Goal: Task Accomplishment & Management: Manage account settings

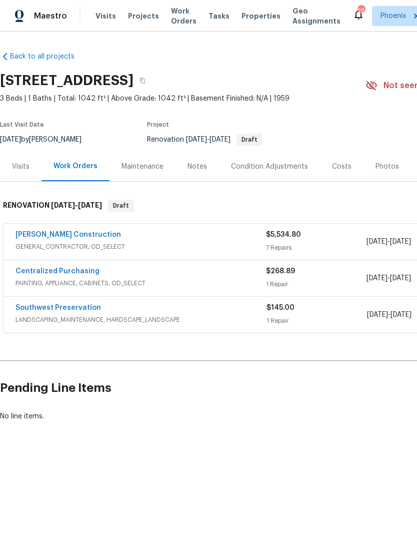
click at [258, 16] on span "Properties" at bounding box center [261, 16] width 39 height 10
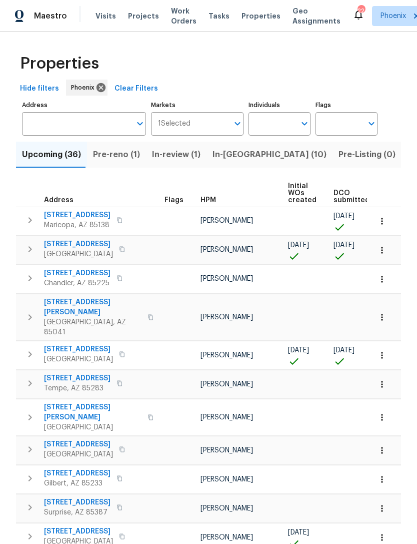
click at [46, 119] on input "text" at bounding box center [76, 124] width 109 height 24
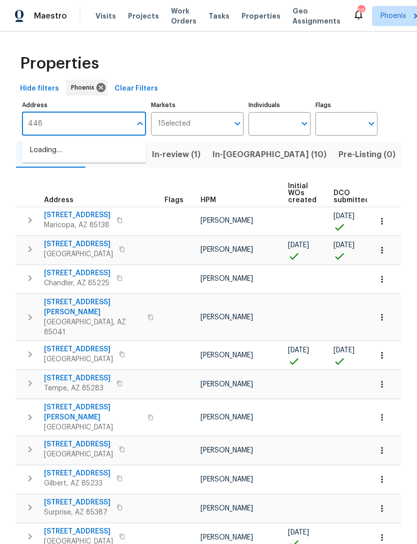
type input "4481"
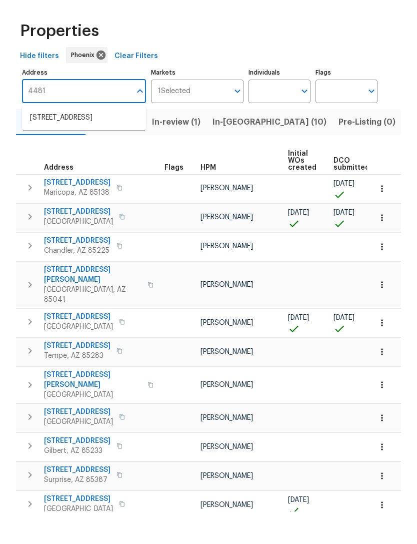
click at [63, 142] on li "4481 E Sundance Ct Gilbert AZ 85297" at bounding box center [84, 150] width 124 height 17
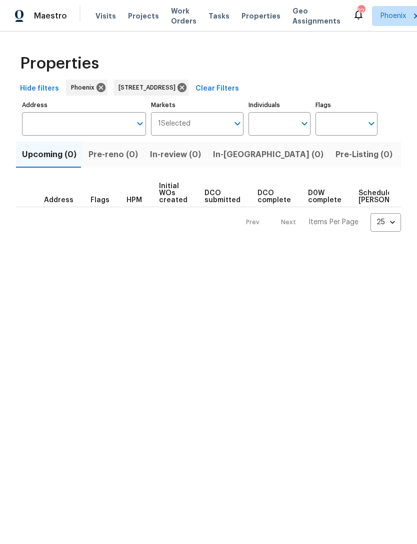
type input "4481 E Sundance Ct Gilbert AZ 85297"
click at [405, 157] on span "Listed (1)" at bounding box center [423, 155] width 36 height 14
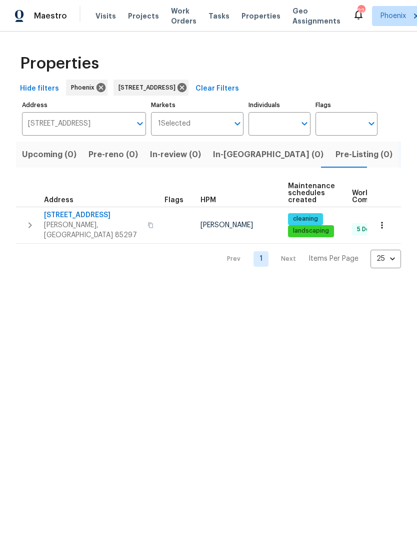
click at [73, 217] on span "4481 E Sundance Ct" at bounding box center [93, 215] width 98 height 10
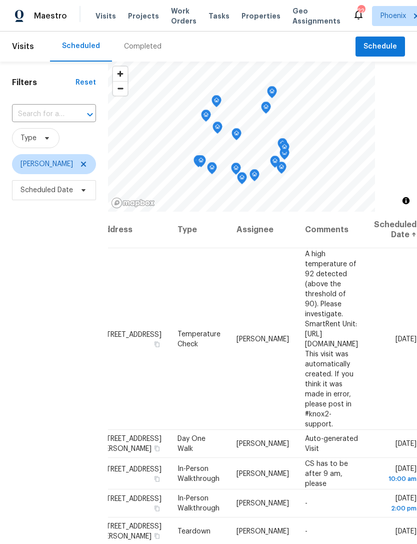
scroll to position [0, 84]
click at [31, 221] on div "Filters Reset ​ Type Brian Borntrager Scheduled Date" at bounding box center [54, 354] width 108 height 585
click at [55, 250] on div "Filters Reset ​ Type Brian Borntrager Scheduled Date" at bounding box center [54, 354] width 108 height 585
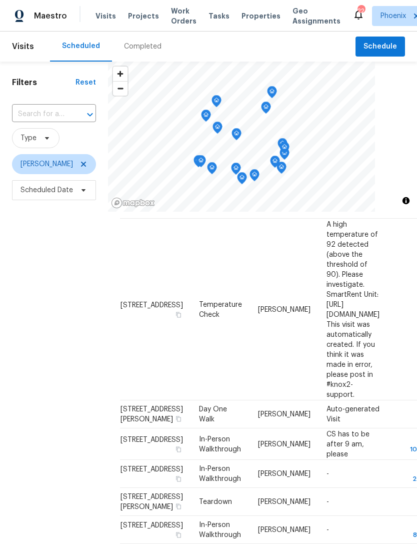
scroll to position [30, 0]
click at [30, 116] on input "text" at bounding box center [40, 115] width 56 height 16
type input "2155 w"
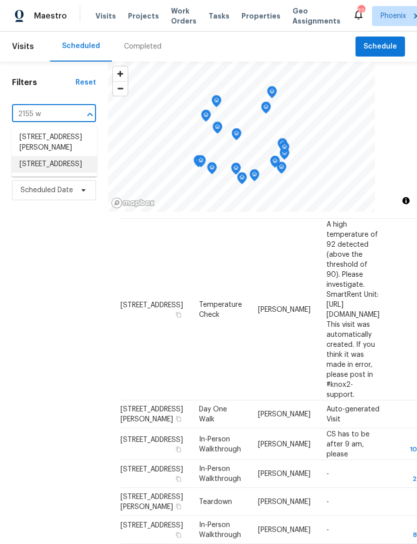
click at [36, 173] on li "2155 W Farmdale Ave Unit 24, Mesa, AZ 85202" at bounding box center [55, 164] width 86 height 17
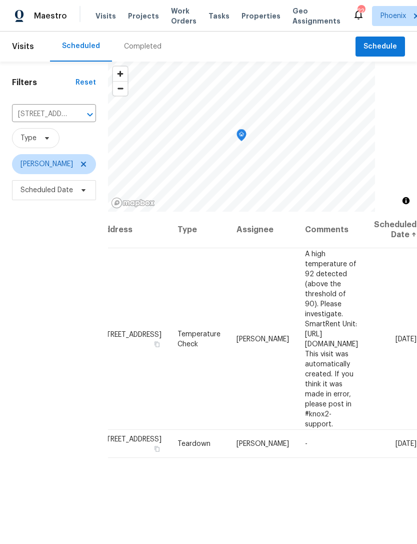
scroll to position [0, 79]
click at [0, 0] on span at bounding box center [0, 0] width 0 height 0
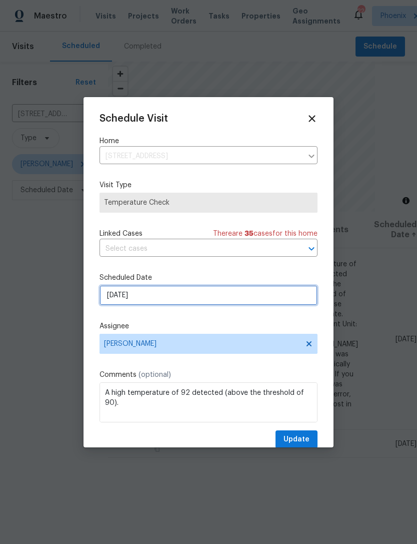
click at [193, 298] on input "8/24/2025" at bounding box center [209, 295] width 218 height 20
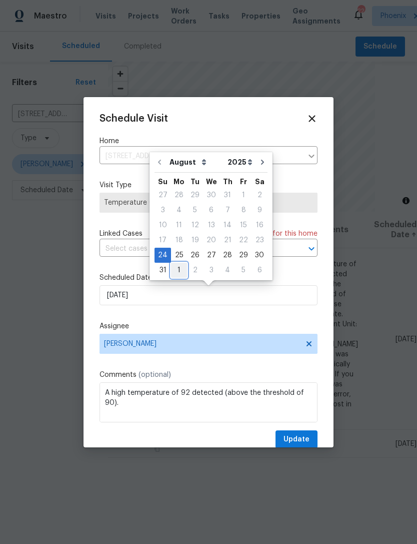
click at [177, 268] on div "1" at bounding box center [179, 270] width 16 height 14
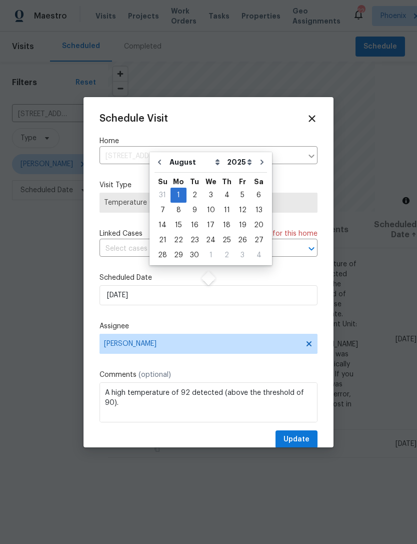
type input "[DATE]"
select select "8"
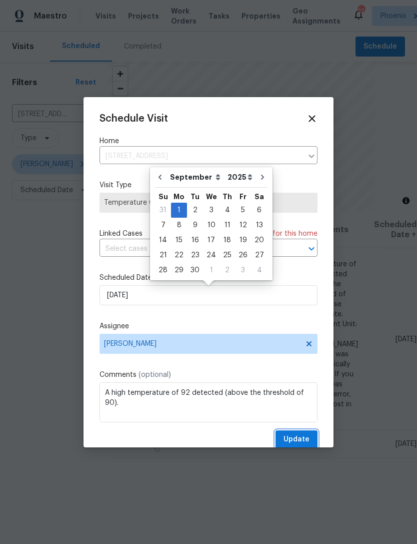
click at [312, 435] on button "Update" at bounding box center [297, 439] width 42 height 19
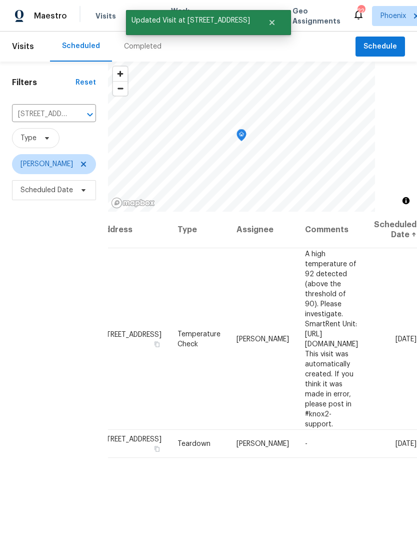
click at [80, 117] on icon "Clear" at bounding box center [77, 115] width 10 height 10
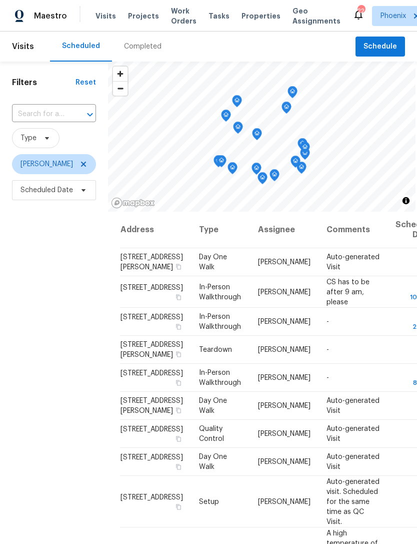
click at [64, 262] on div "Filters Reset ​ Type Brian Borntrager Scheduled Date" at bounding box center [54, 354] width 108 height 585
click at [50, 247] on div "Filters Reset ​ Type Brian Borntrager Scheduled Date" at bounding box center [54, 354] width 108 height 585
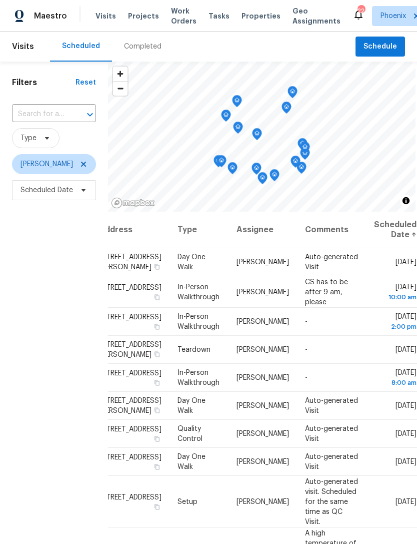
scroll to position [0, 84]
click at [35, 231] on div "Filters Reset ​ Type Brian Borntrager Scheduled Date" at bounding box center [54, 354] width 108 height 585
click at [0, 0] on icon at bounding box center [0, 0] width 0 height 0
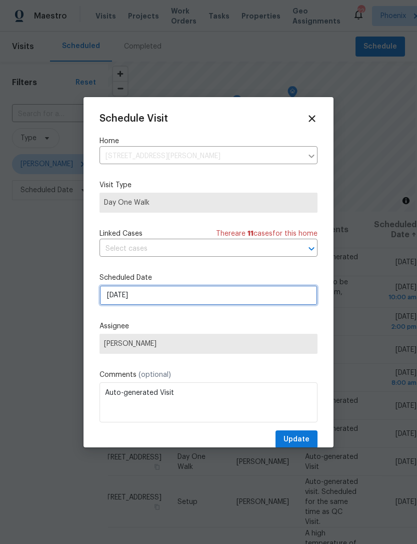
click at [180, 305] on input "8/26/2025" at bounding box center [209, 295] width 218 height 20
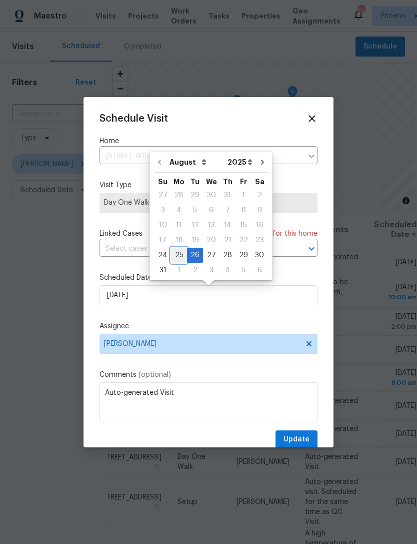
click at [177, 254] on div "25" at bounding box center [179, 255] width 16 height 14
type input "8/25/2025"
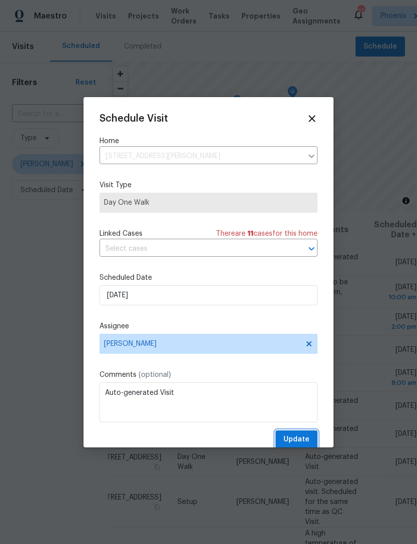
click at [297, 446] on span "Update" at bounding box center [297, 439] width 26 height 13
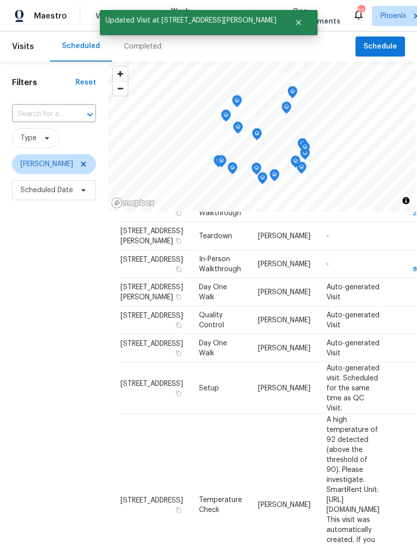
scroll to position [114, 0]
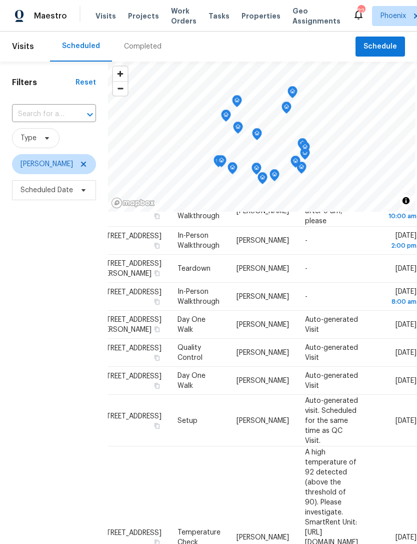
click at [54, 263] on div "Filters Reset ​ Type Brian Borntrager Scheduled Date" at bounding box center [54, 354] width 108 height 585
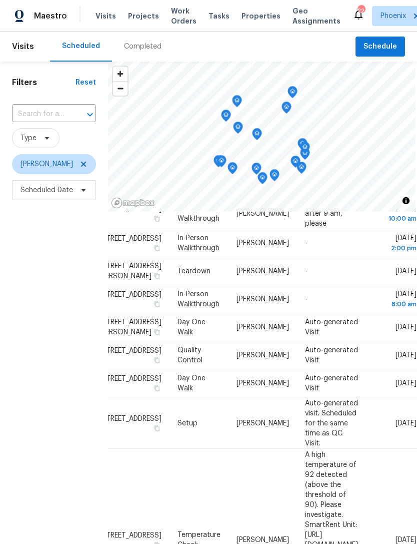
scroll to position [77, 84]
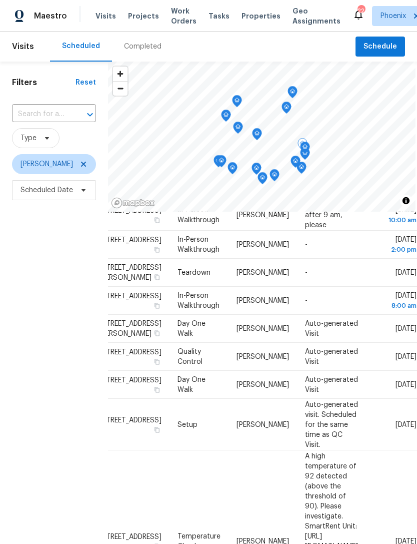
click at [0, 0] on icon at bounding box center [0, 0] width 0 height 0
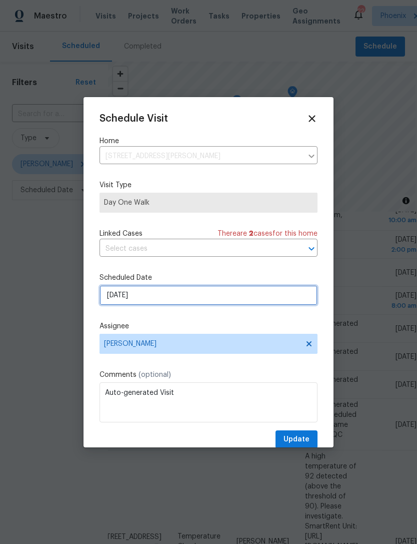
click at [176, 295] on input "8/29/2025" at bounding box center [209, 295] width 218 height 20
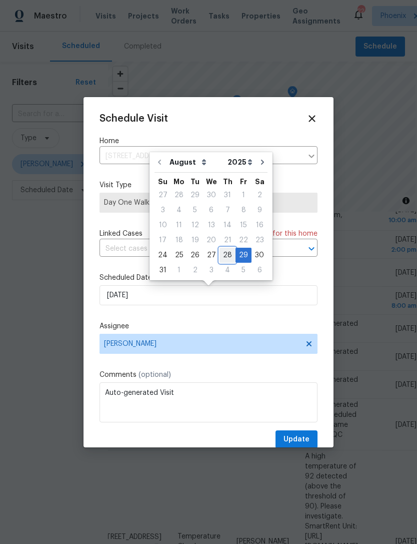
click at [221, 252] on div "28" at bounding box center [228, 255] width 16 height 14
type input "8/28/2025"
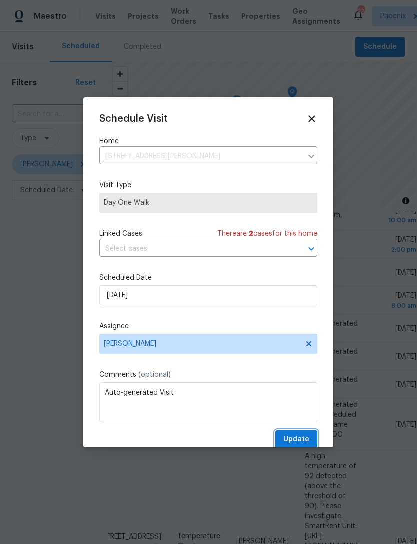
click at [304, 442] on span "Update" at bounding box center [297, 439] width 26 height 13
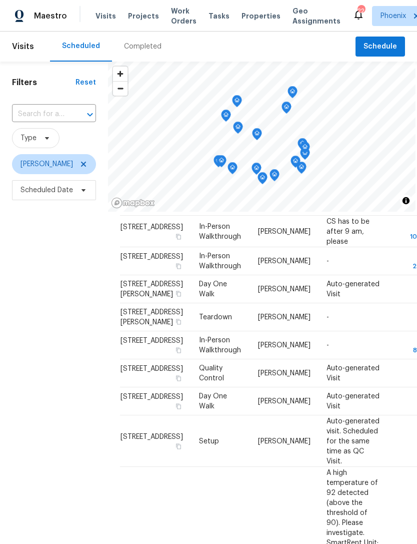
scroll to position [60, 0]
click at [379, 45] on span "Schedule" at bounding box center [381, 47] width 34 height 13
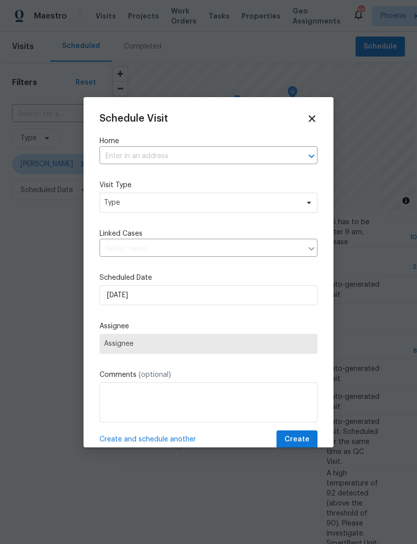
click at [224, 149] on input "text" at bounding box center [195, 157] width 190 height 16
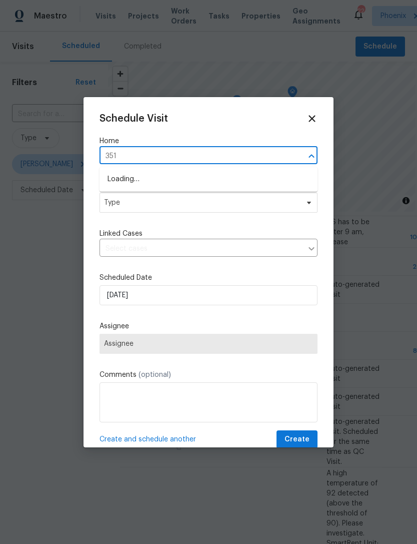
type input "3517"
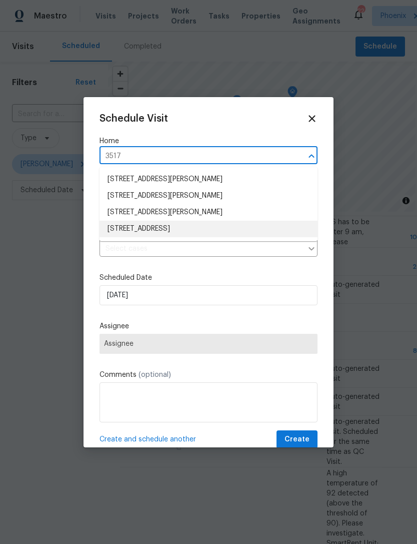
click at [197, 233] on li "[STREET_ADDRESS]" at bounding box center [209, 229] width 218 height 17
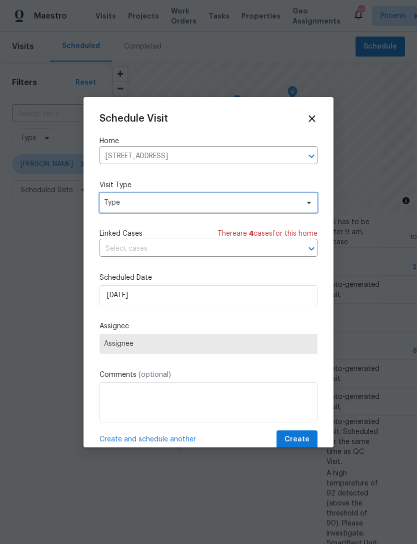
click at [186, 205] on span "Type" at bounding box center [201, 203] width 195 height 10
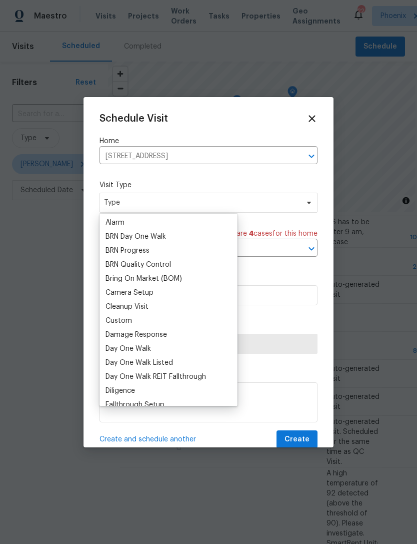
scroll to position [57, 0]
click at [126, 319] on div "Custom" at bounding box center [119, 320] width 27 height 10
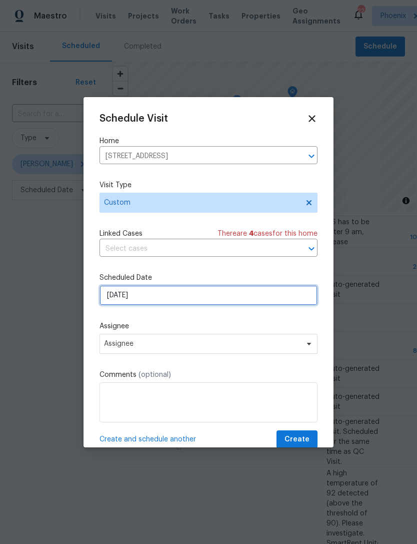
click at [168, 301] on input "8/24/2025" at bounding box center [209, 295] width 218 height 20
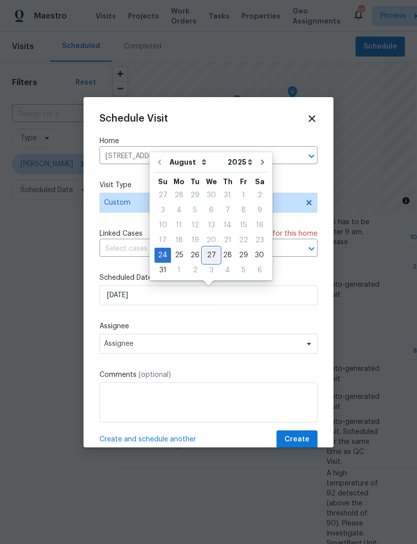
click at [207, 252] on div "27" at bounding box center [211, 255] width 17 height 14
type input "8/27/2025"
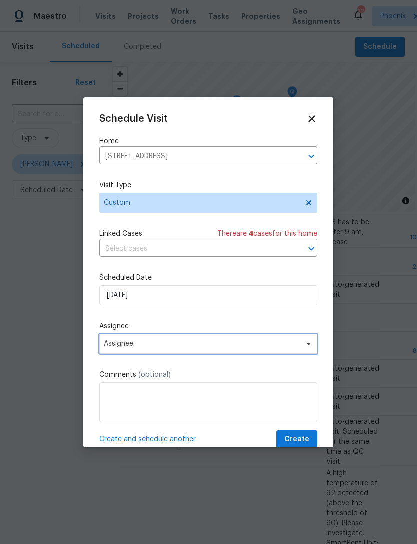
click at [194, 346] on span "Assignee" at bounding box center [202, 344] width 196 height 8
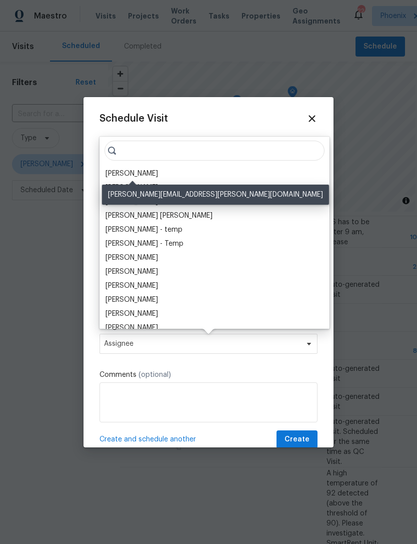
click at [131, 170] on div "[PERSON_NAME]" at bounding box center [132, 174] width 53 height 10
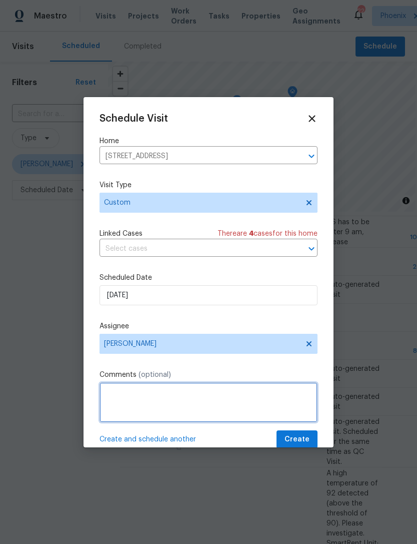
click at [222, 389] on textarea at bounding box center [209, 402] width 218 height 40
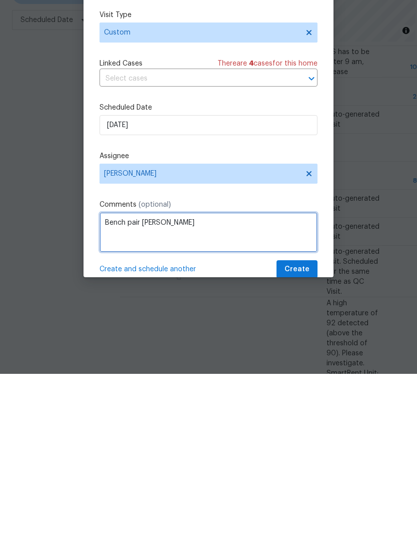
type textarea "Bench pair [PERSON_NAME]"
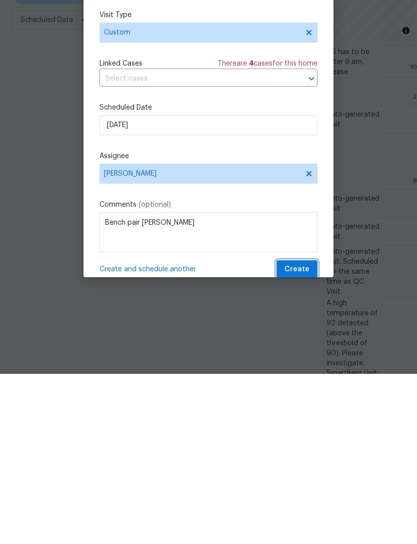
click at [300, 433] on span "Create" at bounding box center [297, 439] width 25 height 13
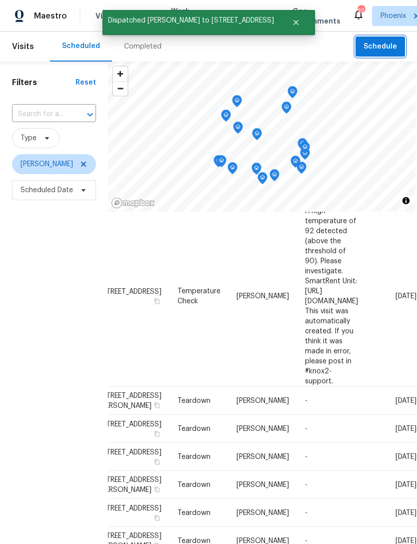
scroll to position [353, 84]
click at [0, 0] on icon at bounding box center [0, 0] width 0 height 0
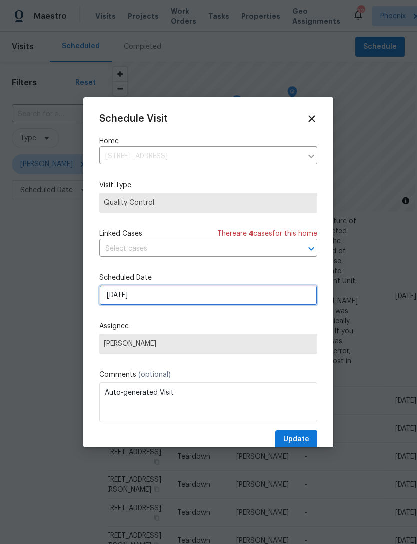
click at [225, 304] on input "8/29/2025" at bounding box center [209, 295] width 218 height 20
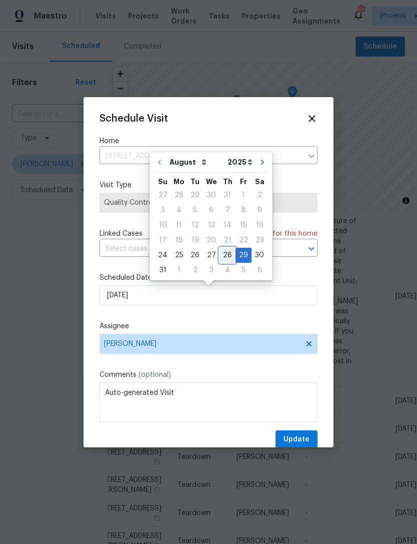
click at [223, 252] on div "28" at bounding box center [228, 255] width 16 height 14
type input "8/28/2025"
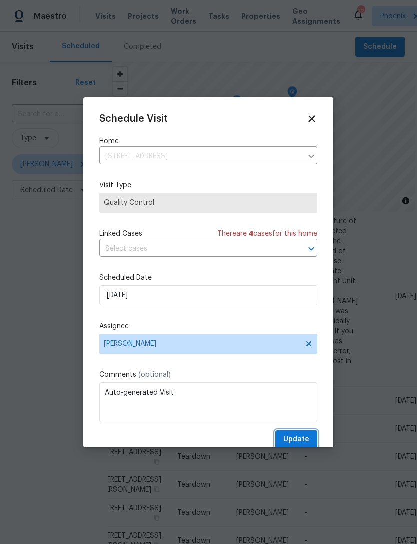
click at [301, 443] on span "Update" at bounding box center [297, 439] width 26 height 13
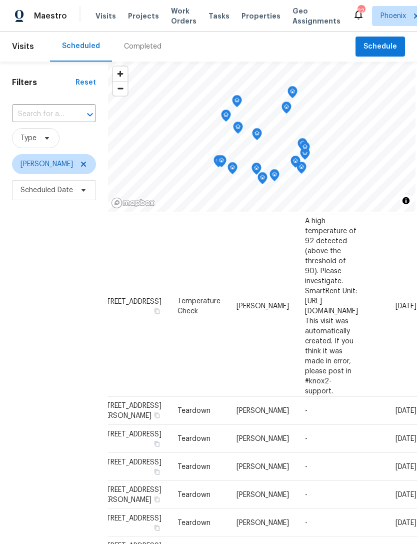
scroll to position [342, 84]
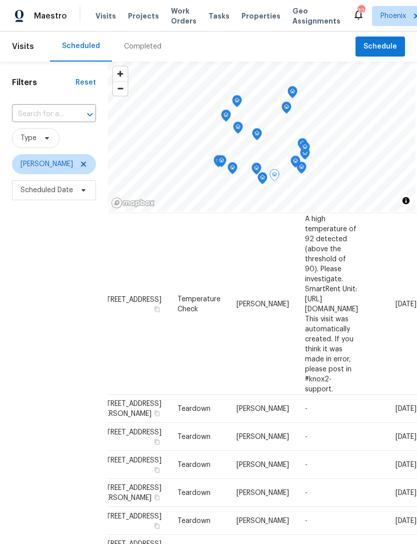
click at [0, 0] on icon at bounding box center [0, 0] width 0 height 0
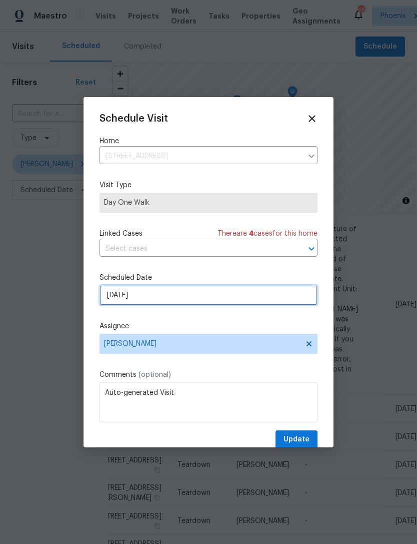
click at [202, 294] on input "8/29/2025" at bounding box center [209, 295] width 218 height 20
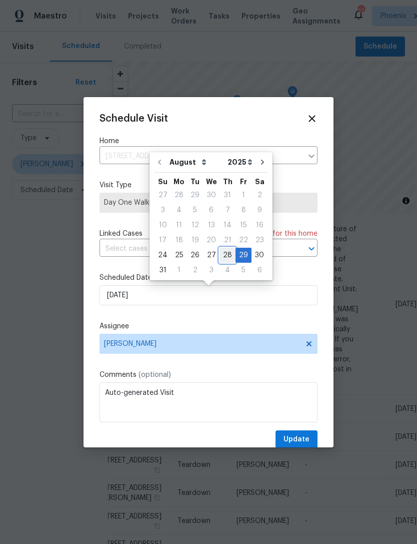
click at [223, 254] on div "28" at bounding box center [228, 255] width 16 height 14
type input "8/28/2025"
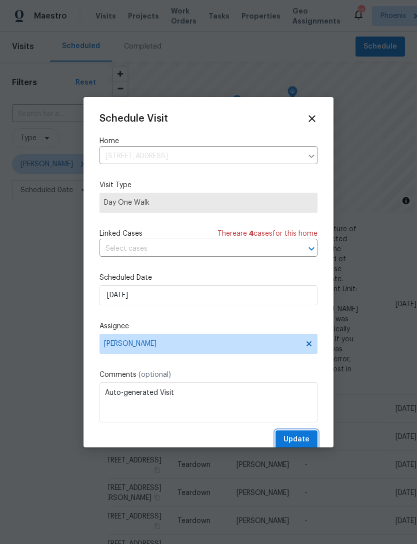
click at [303, 441] on span "Update" at bounding box center [297, 439] width 26 height 13
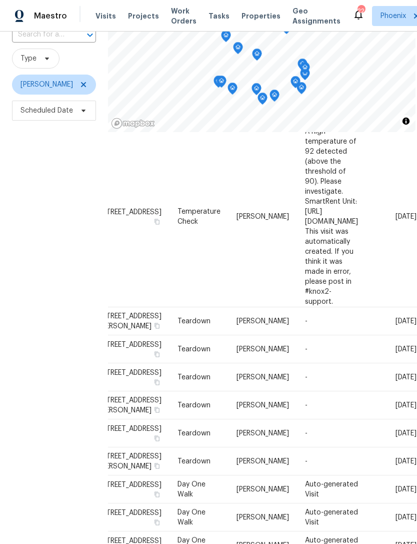
scroll to position [689, 84]
click at [0, 0] on icon at bounding box center [0, 0] width 0 height 0
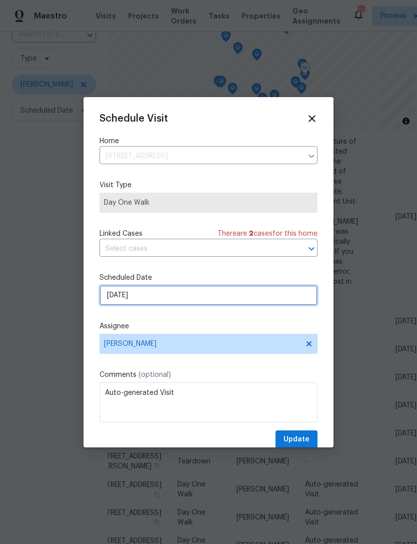
click at [200, 298] on input "9/17/2025" at bounding box center [209, 295] width 218 height 20
select select "8"
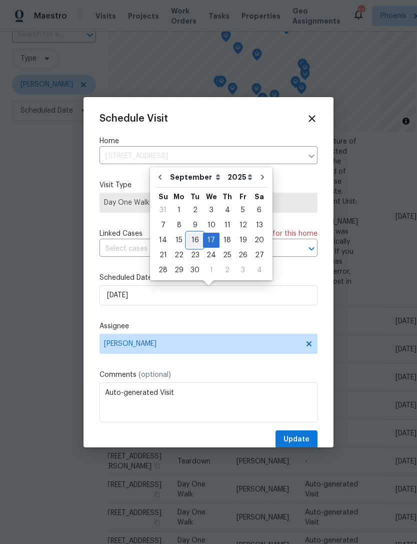
click at [195, 237] on div "16" at bounding box center [195, 240] width 16 height 14
type input "9/16/2025"
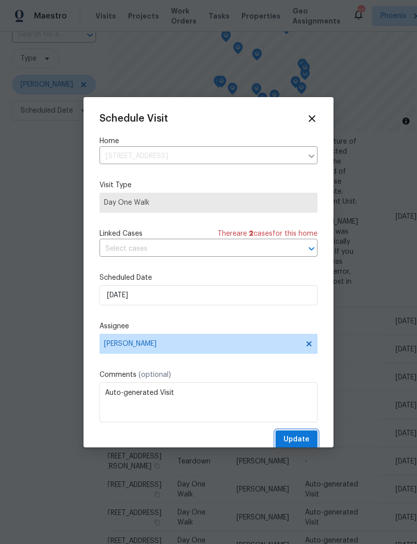
click at [301, 439] on span "Update" at bounding box center [297, 439] width 26 height 13
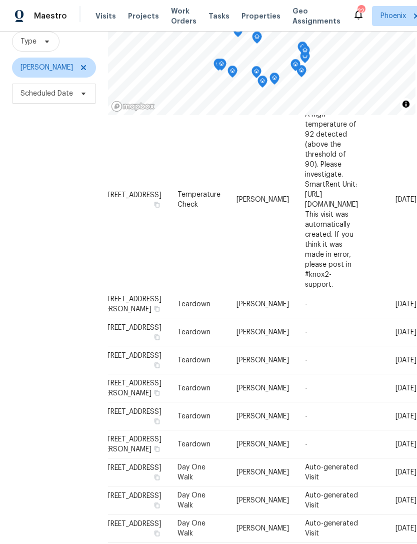
click at [0, 0] on icon at bounding box center [0, 0] width 0 height 0
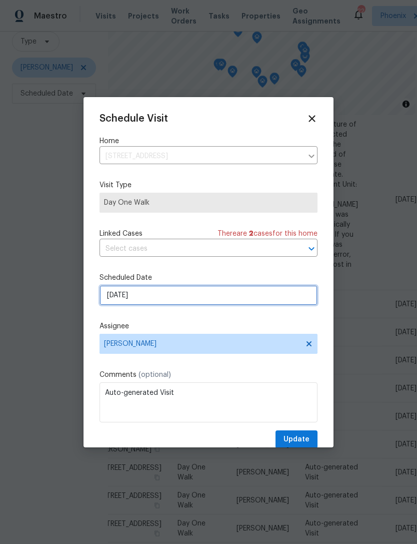
click at [181, 297] on input "9/23/2025" at bounding box center [209, 295] width 218 height 20
select select "8"
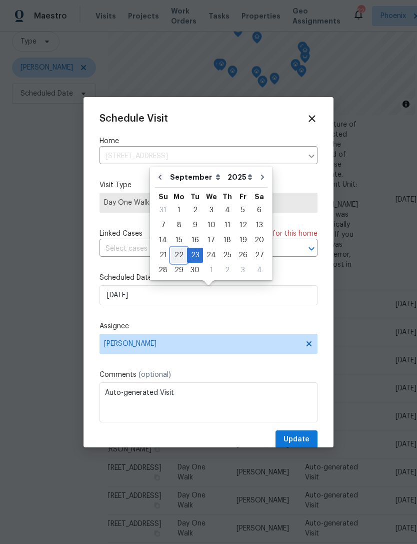
click at [181, 254] on div "22" at bounding box center [179, 255] width 16 height 14
type input "9/22/2025"
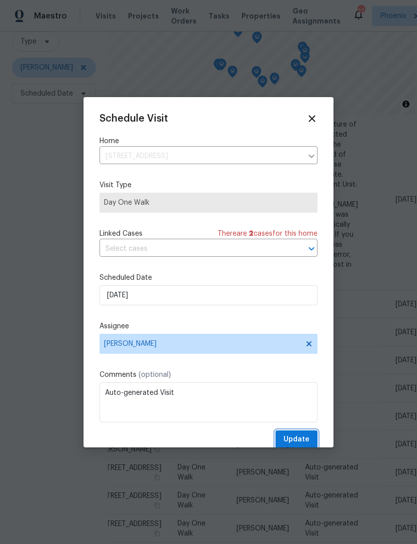
click at [303, 442] on span "Update" at bounding box center [297, 439] width 26 height 13
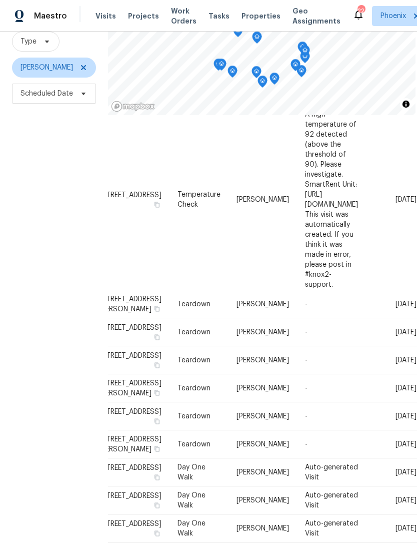
scroll to position [587, 84]
click at [0, 0] on icon at bounding box center [0, 0] width 0 height 0
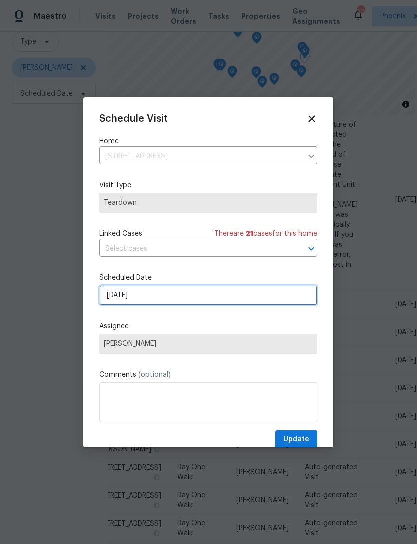
click at [196, 299] on input "[DATE]" at bounding box center [209, 295] width 218 height 20
select select "8"
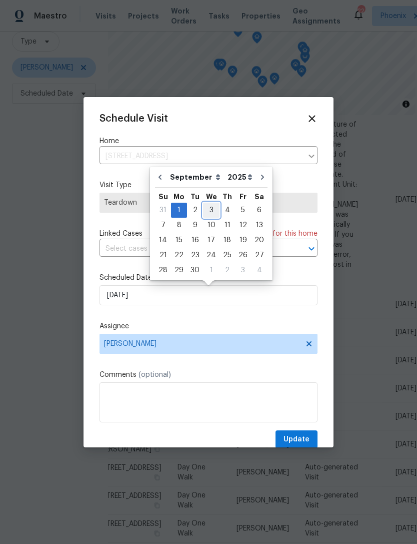
click at [210, 207] on div "3" at bounding box center [211, 210] width 17 height 14
type input "9/3/2025"
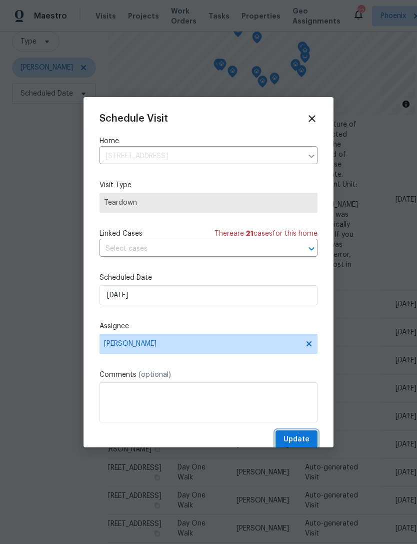
click at [303, 439] on span "Update" at bounding box center [297, 439] width 26 height 13
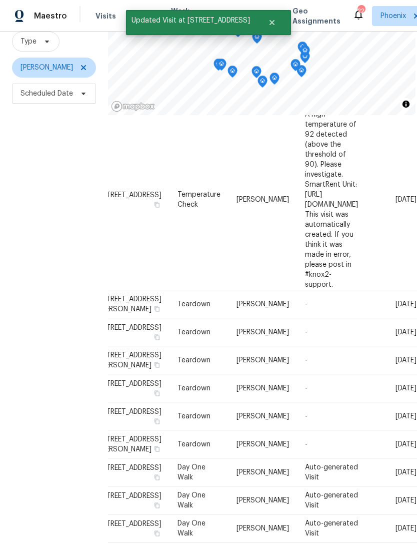
scroll to position [493, 83]
click at [0, 0] on icon at bounding box center [0, 0] width 0 height 0
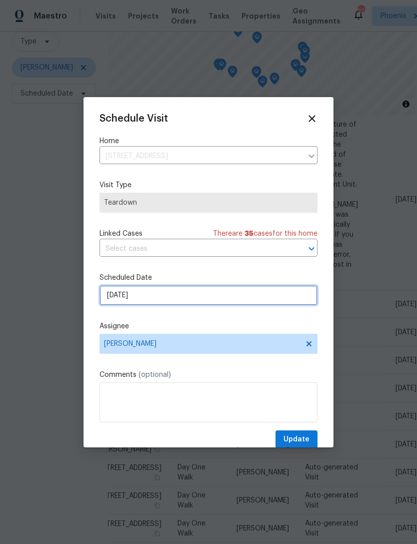
click at [198, 293] on input "[DATE]" at bounding box center [209, 295] width 218 height 20
select select "8"
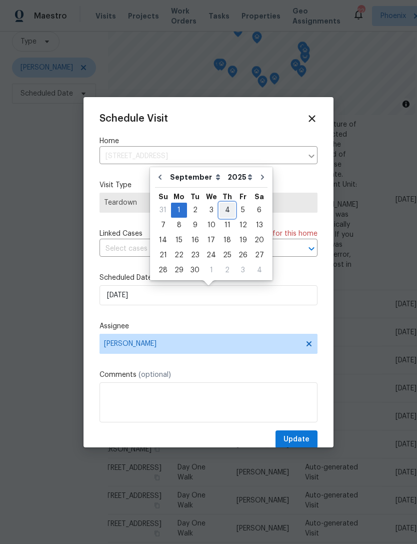
click at [223, 208] on div "4" at bounding box center [228, 210] width 16 height 14
type input "[DATE]"
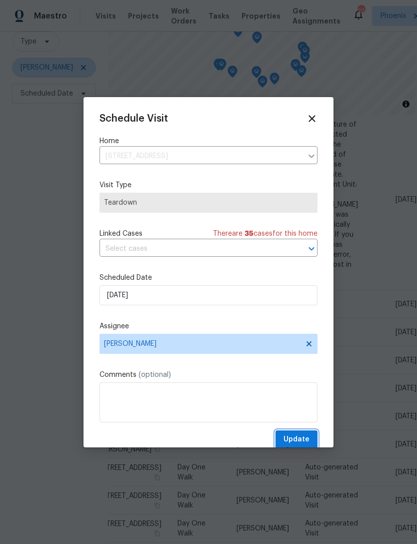
click at [302, 434] on button "Update" at bounding box center [297, 439] width 42 height 19
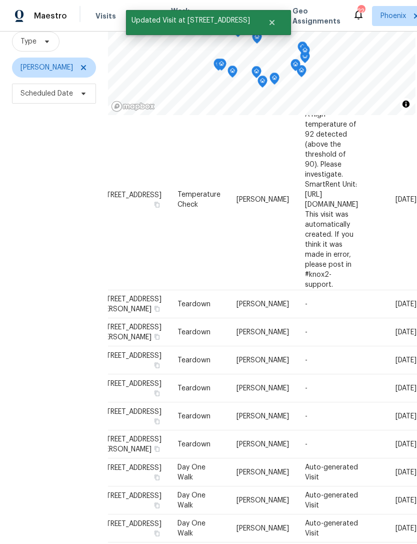
click at [0, 0] on icon at bounding box center [0, 0] width 0 height 0
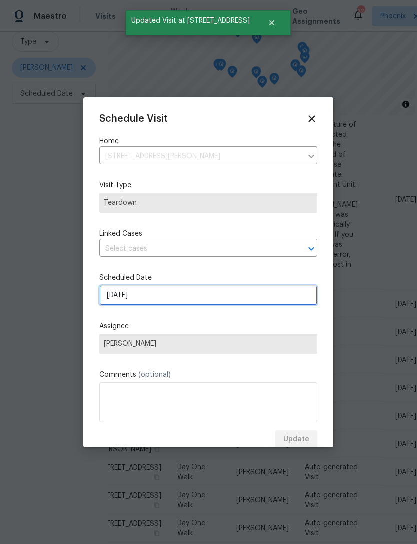
click at [181, 302] on input "[DATE]" at bounding box center [209, 295] width 218 height 20
select select "8"
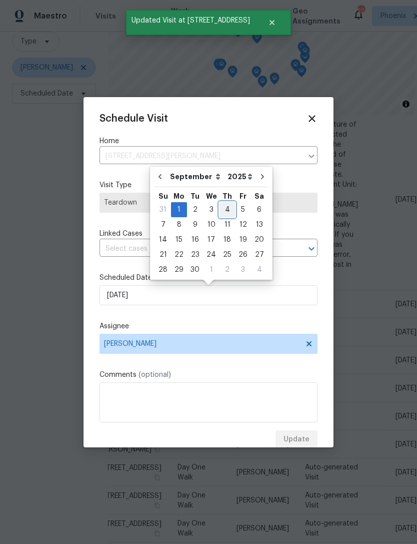
click at [226, 206] on div "4" at bounding box center [228, 210] width 16 height 14
type input "[DATE]"
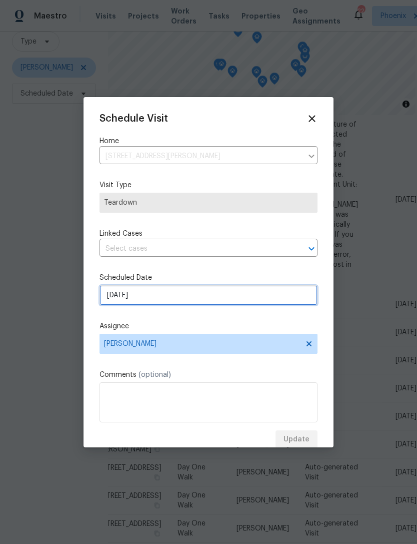
click at [224, 289] on input "[DATE]" at bounding box center [209, 295] width 218 height 20
select select "8"
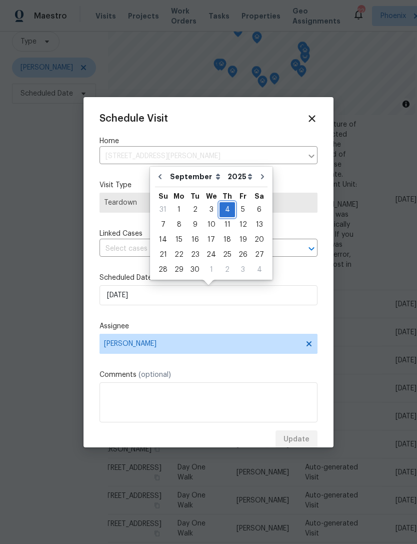
click at [223, 205] on div "4" at bounding box center [228, 210] width 16 height 14
click at [224, 209] on div "4" at bounding box center [228, 210] width 16 height 14
click at [220, 204] on div "4" at bounding box center [228, 210] width 16 height 14
click at [304, 111] on div "Schedule Visit Home 7417 N Via Camello Del Norte Unit 160, Scottsdale, AZ 85258…" at bounding box center [209, 272] width 250 height 350
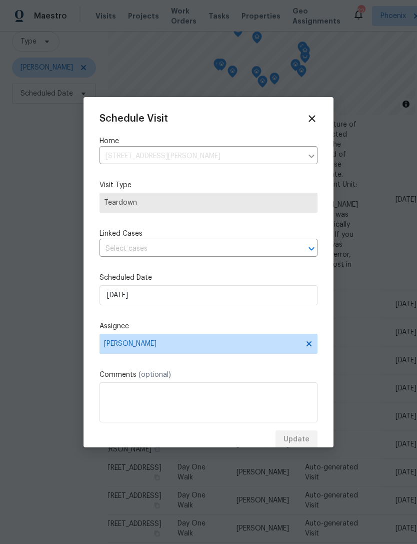
click at [308, 122] on icon at bounding box center [312, 118] width 11 height 11
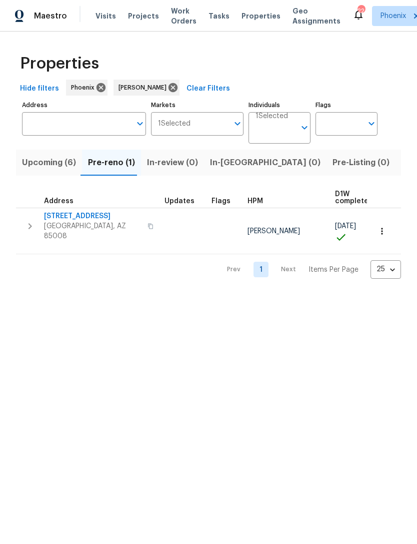
click at [402, 166] on span "Listed (13)" at bounding box center [422, 163] width 41 height 14
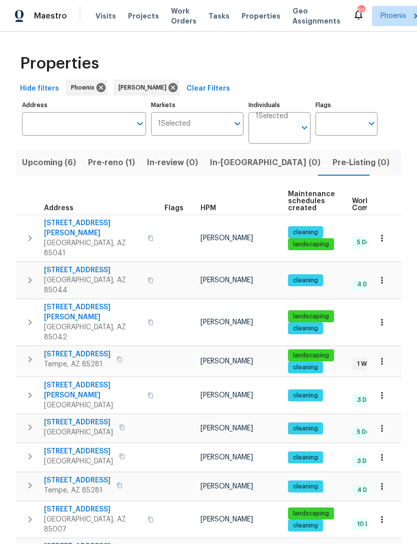
click at [102, 172] on button "Pre-reno (1)" at bounding box center [111, 163] width 59 height 26
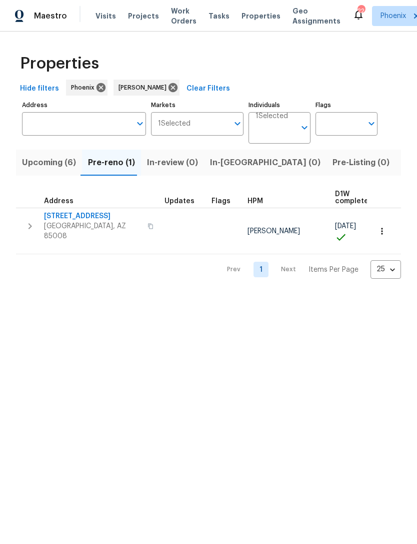
click at [402, 166] on span "Listed (13)" at bounding box center [422, 163] width 41 height 14
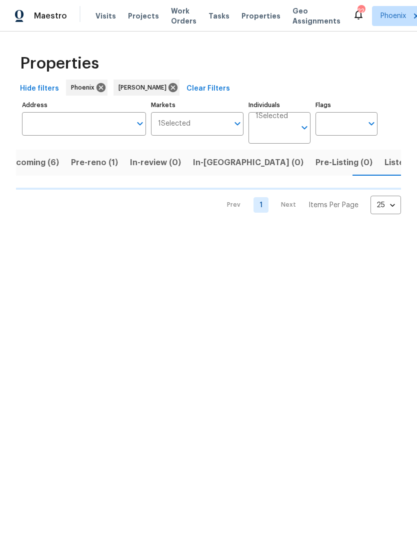
scroll to position [0, 18]
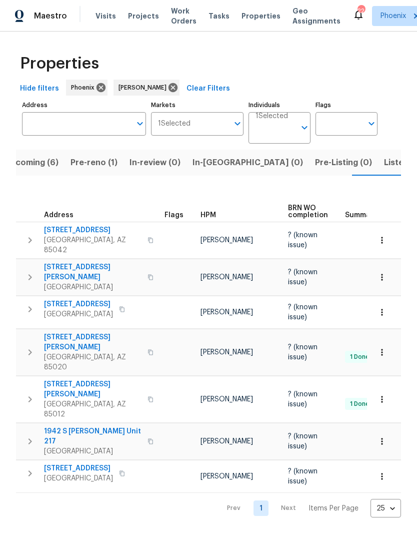
click at [30, 170] on button "Upcoming (6)" at bounding box center [31, 163] width 66 height 26
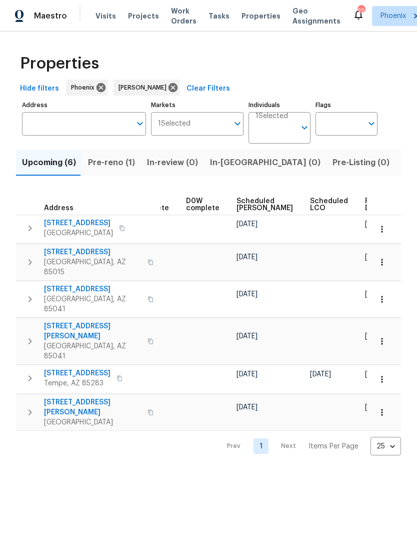
scroll to position [0, 251]
click at [366, 206] on span "Ready Date" at bounding box center [377, 205] width 22 height 14
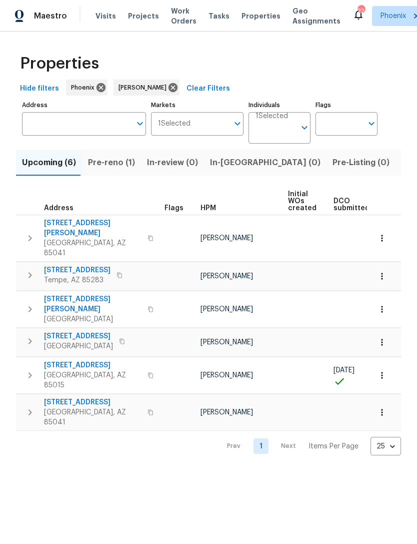
click at [35, 3] on div "Maestro Visits Projects Work Orders Tasks Properties Geo Assignments 22 Phoenix…" at bounding box center [208, 16] width 417 height 32
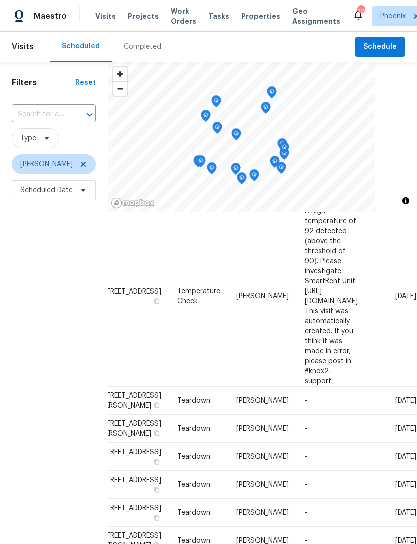
scroll to position [514, 84]
click at [0, 0] on icon at bounding box center [0, 0] width 0 height 0
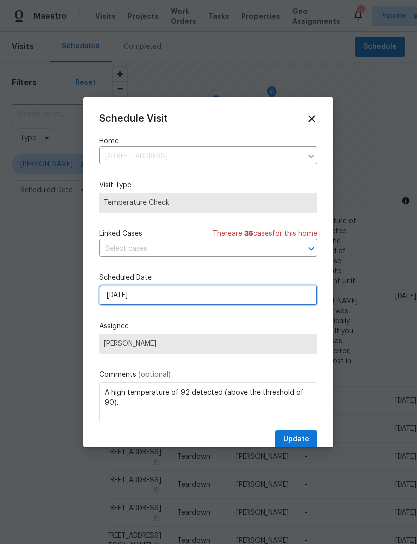
click at [202, 299] on input "[DATE]" at bounding box center [209, 295] width 218 height 20
select select "8"
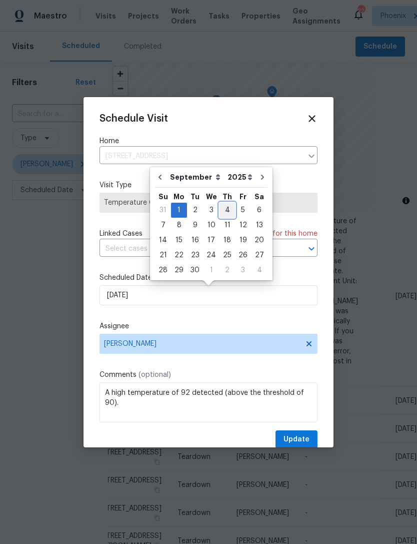
click at [224, 206] on div "4" at bounding box center [228, 210] width 16 height 14
type input "[DATE]"
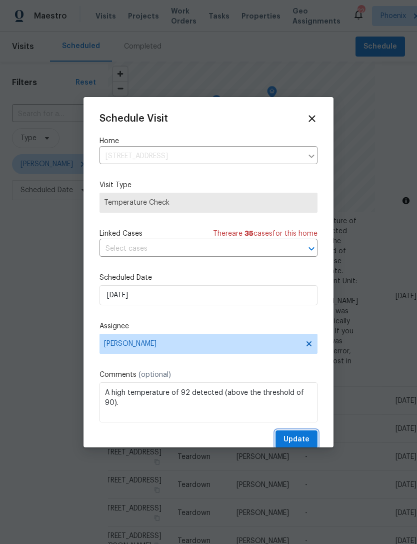
click at [305, 438] on span "Update" at bounding box center [297, 439] width 26 height 13
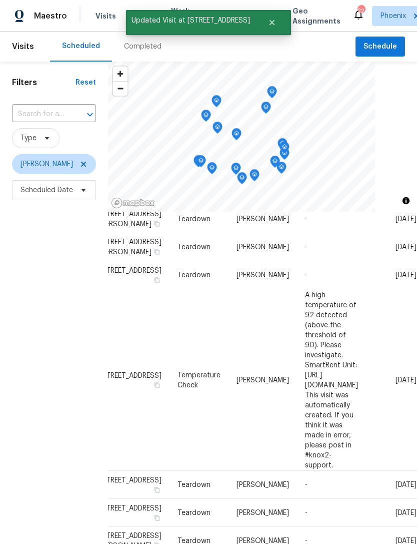
scroll to position [501, 84]
click at [0, 0] on icon at bounding box center [0, 0] width 0 height 0
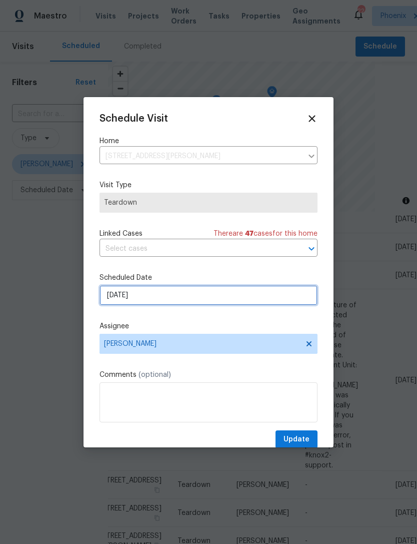
click at [179, 297] on input "[DATE]" at bounding box center [209, 295] width 218 height 20
select select "8"
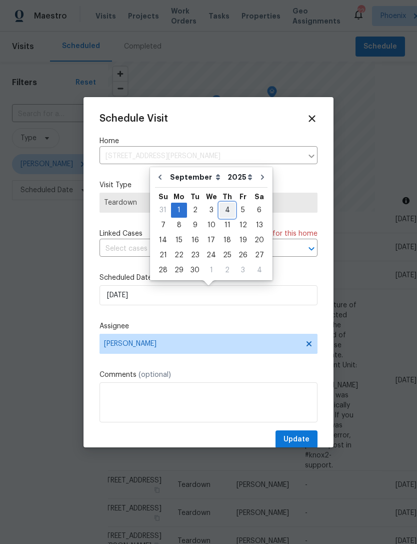
click at [224, 209] on div "4" at bounding box center [228, 210] width 16 height 14
type input "[DATE]"
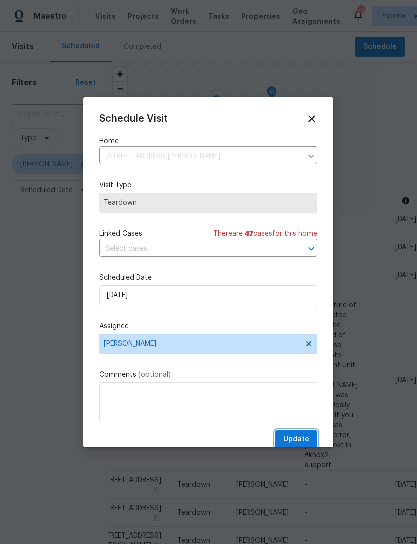
click at [304, 441] on span "Update" at bounding box center [297, 439] width 26 height 13
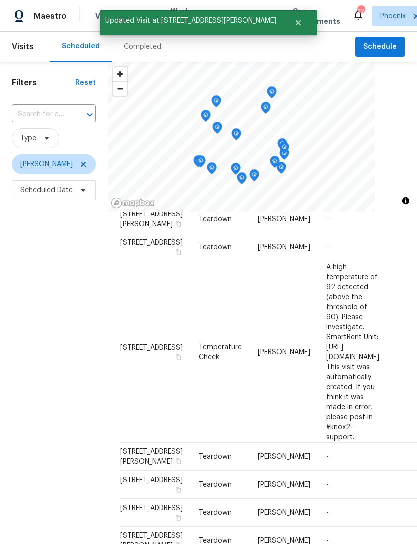
scroll to position [501, 0]
